Goal: Transaction & Acquisition: Purchase product/service

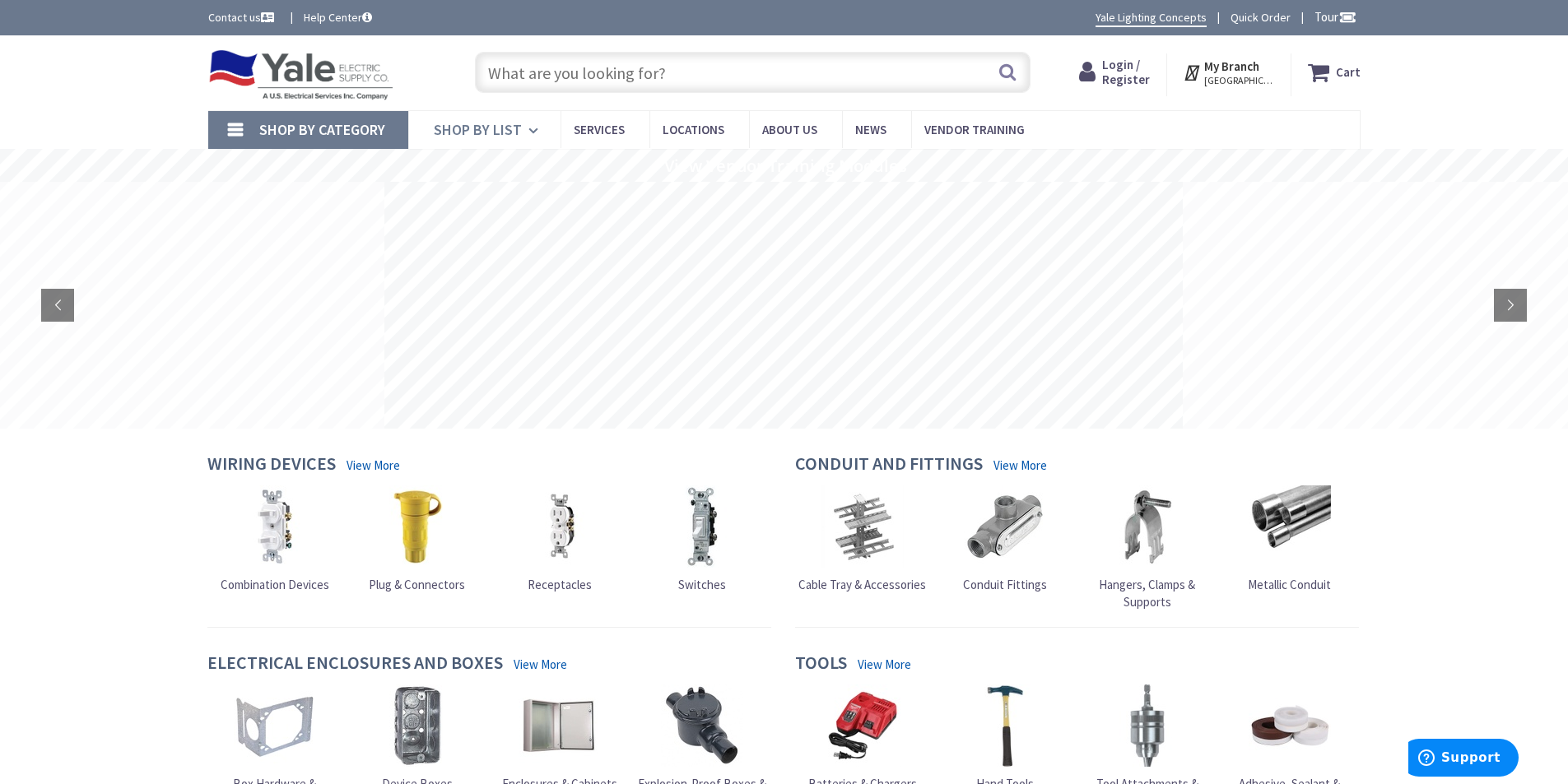
click at [518, 137] on span "Shop By List" at bounding box center [478, 129] width 88 height 19
click at [694, 76] on input "text" at bounding box center [752, 72] width 556 height 41
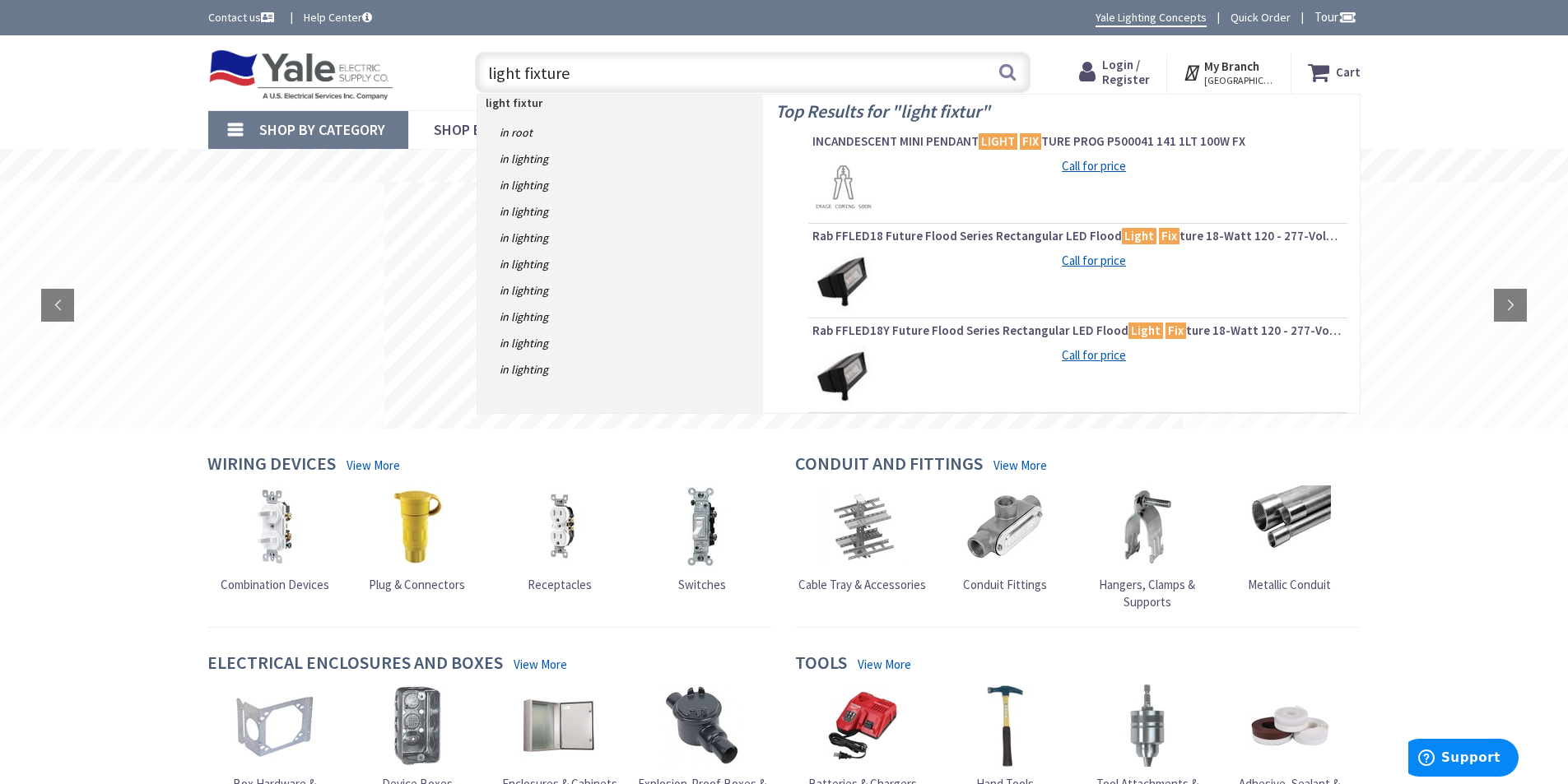
type input "light fixtures"
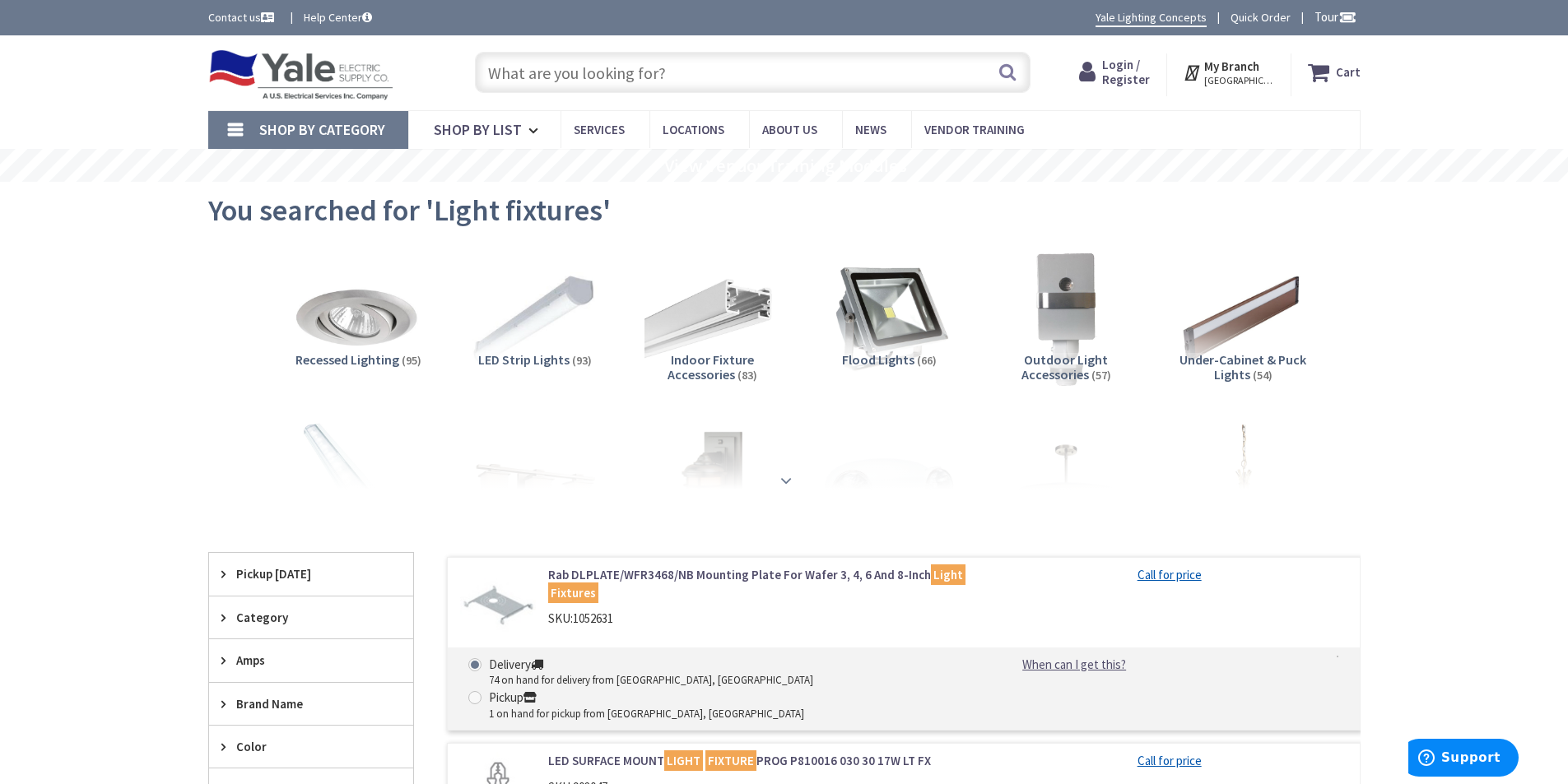
click at [777, 474] on strong at bounding box center [785, 481] width 19 height 18
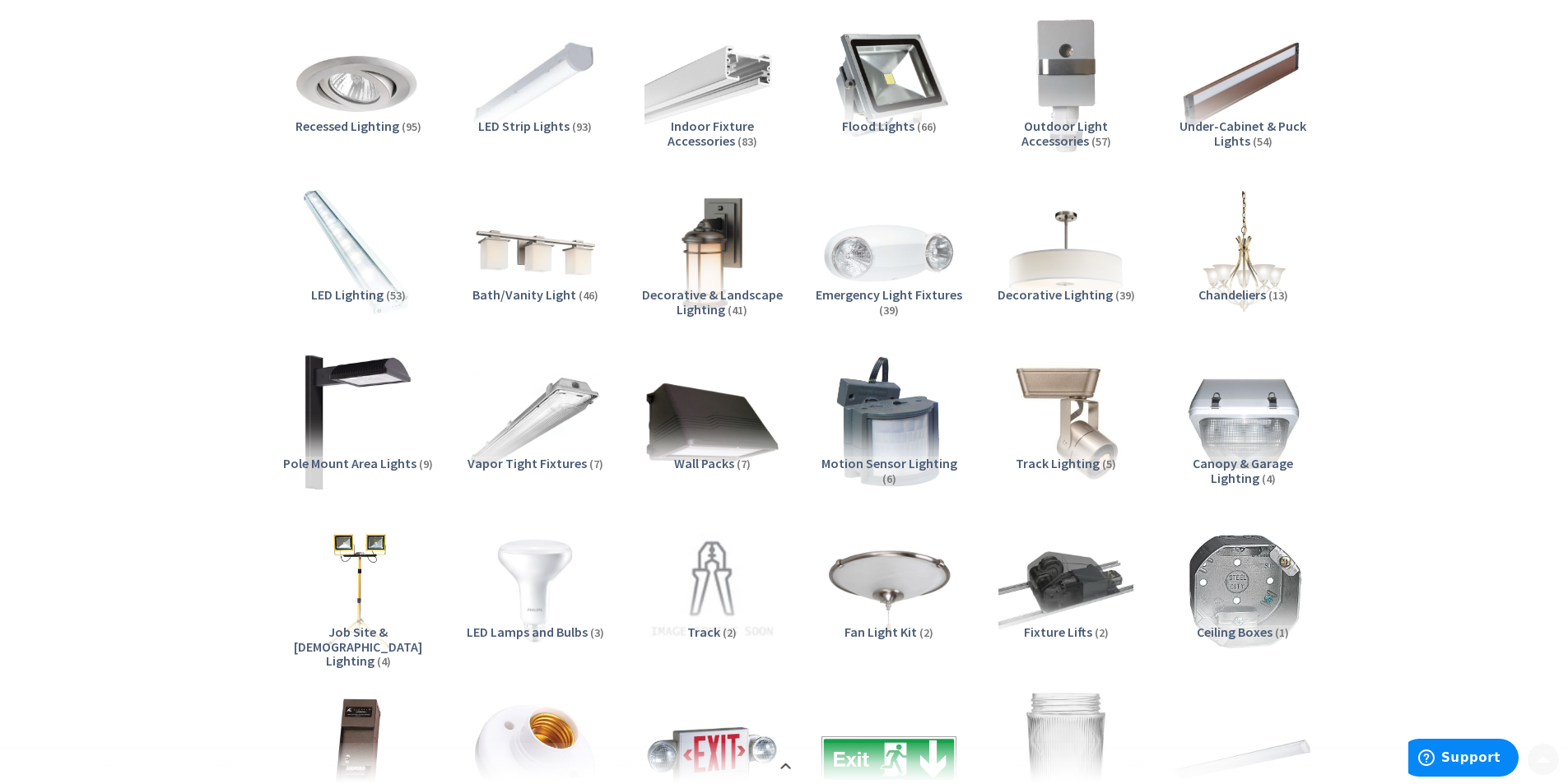
scroll to position [247, 0]
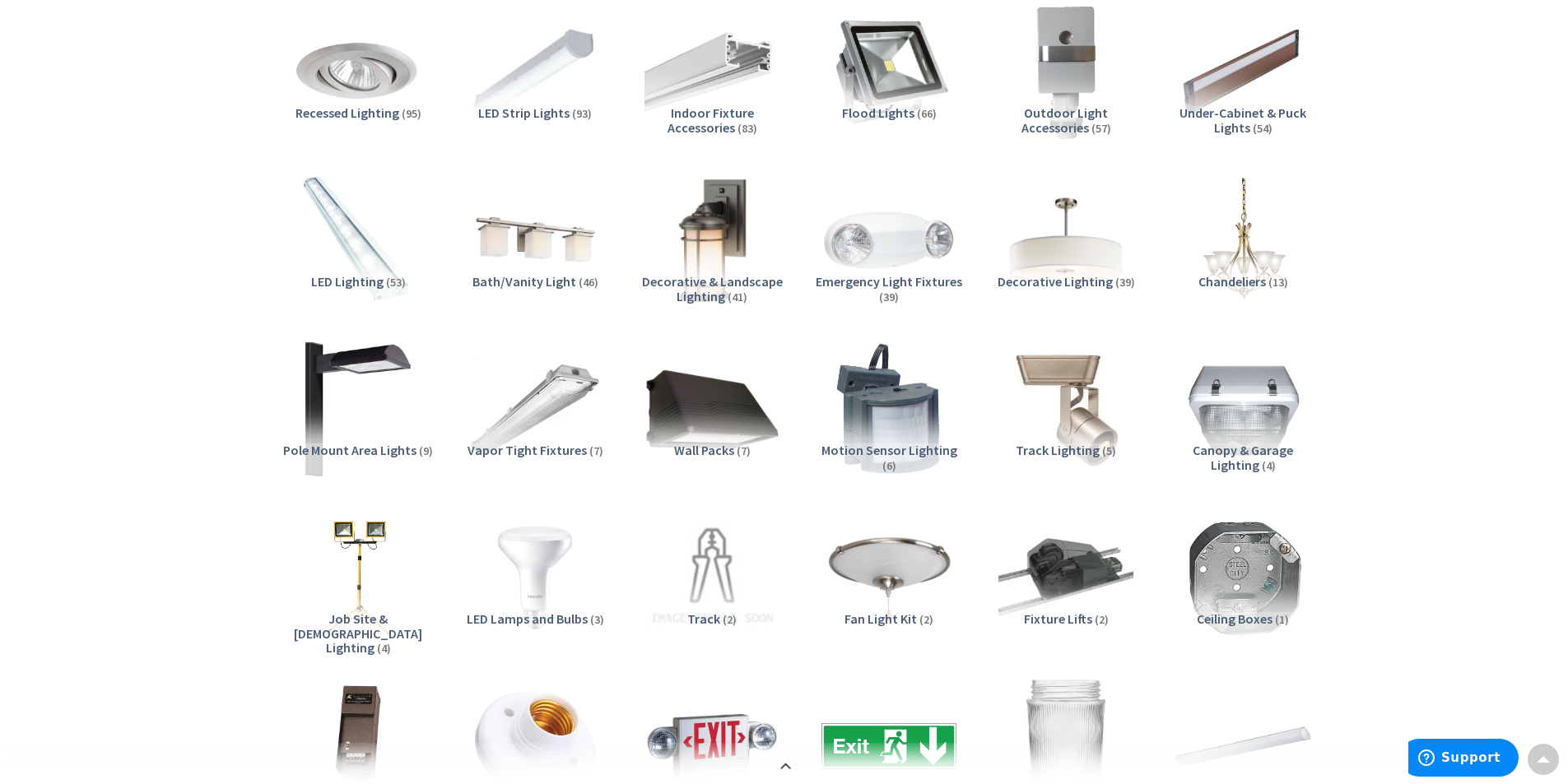
click at [735, 216] on img at bounding box center [712, 240] width 149 height 149
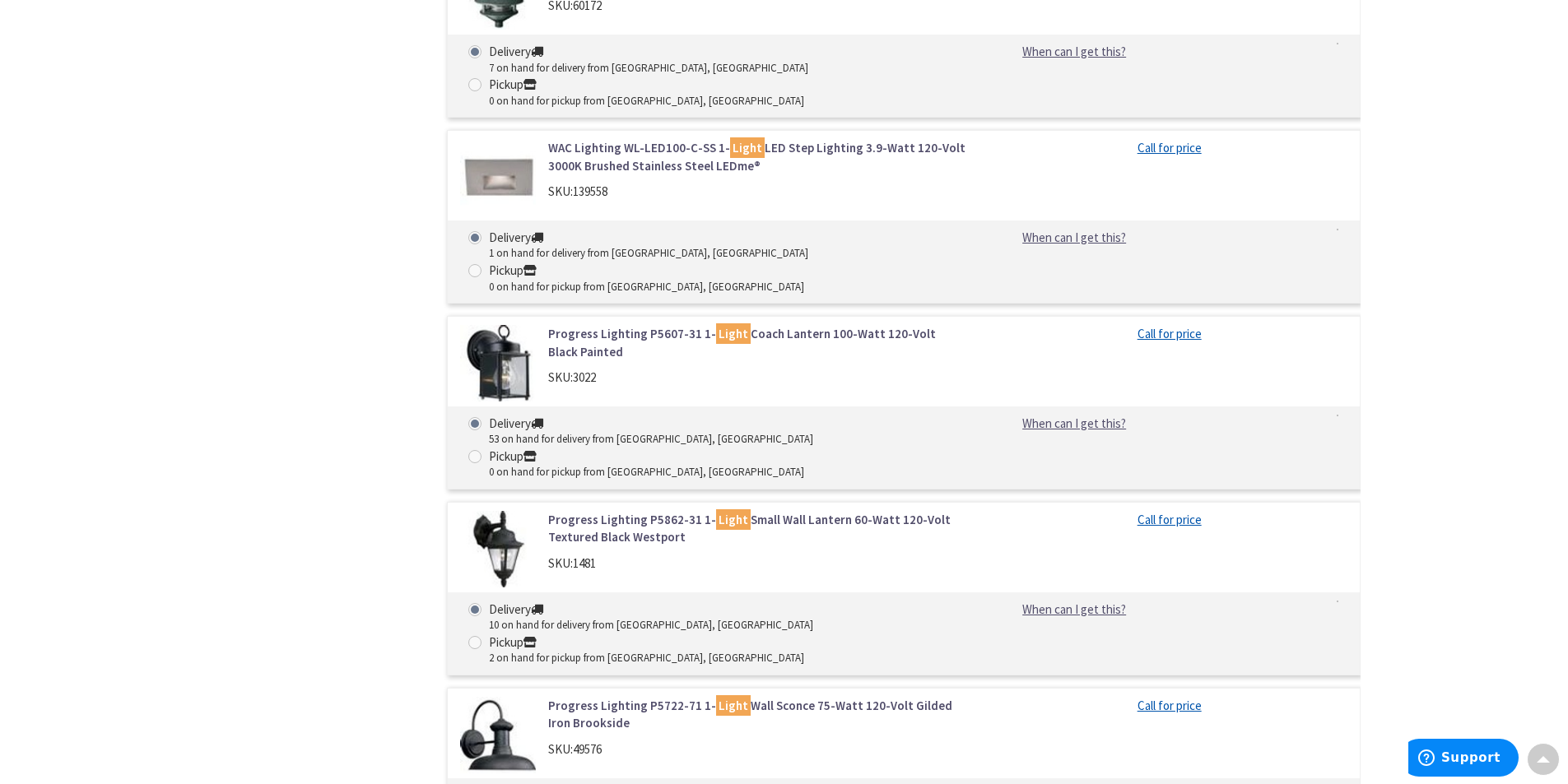
scroll to position [0, 0]
